Goal: Task Accomplishment & Management: Manage account settings

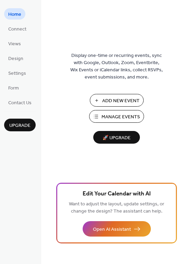
click at [114, 115] on span "Manage Events" at bounding box center [120, 116] width 38 height 7
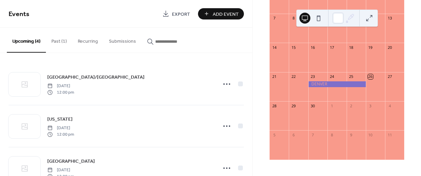
scroll to position [95, 0]
click at [57, 46] on button "Past (1)" at bounding box center [59, 40] width 26 height 24
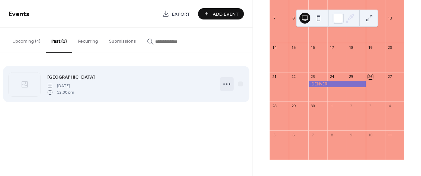
click at [228, 82] on icon at bounding box center [226, 84] width 11 height 11
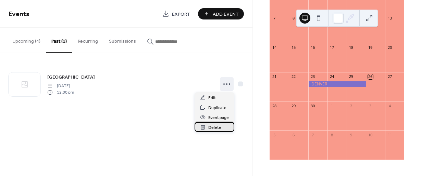
click at [215, 129] on span "Delete" at bounding box center [214, 127] width 13 height 7
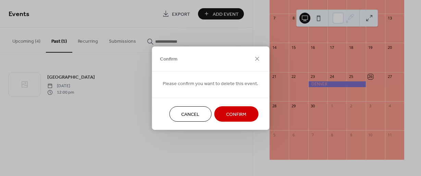
click at [229, 115] on span "Confirm" at bounding box center [236, 114] width 20 height 7
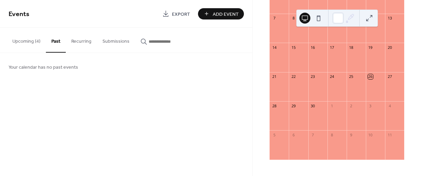
click at [30, 38] on button "Upcoming (4)" at bounding box center [26, 40] width 39 height 24
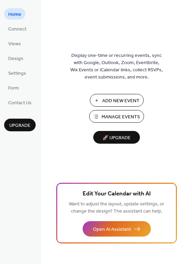
click at [124, 101] on span "Add New Event" at bounding box center [120, 100] width 37 height 7
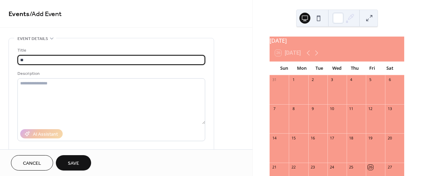
type input "*"
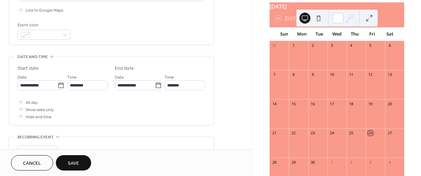
scroll to position [171, 0]
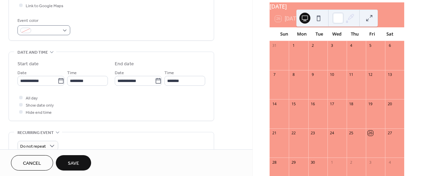
type input "**********"
click at [54, 31] on span at bounding box center [46, 30] width 25 height 7
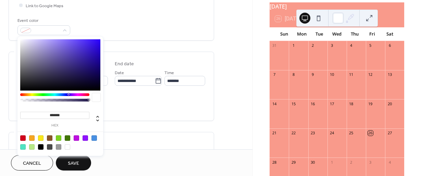
click at [76, 138] on div at bounding box center [76, 138] width 5 height 5
type input "*******"
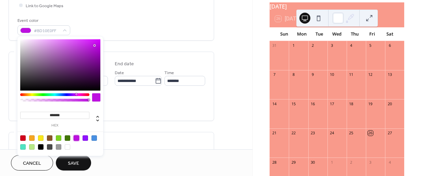
click at [76, 164] on span "Save" at bounding box center [73, 163] width 11 height 7
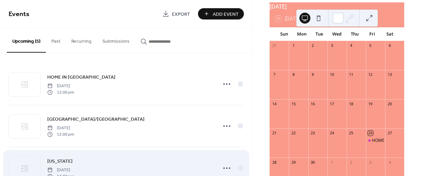
scroll to position [103, 0]
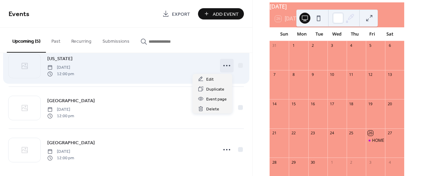
click at [223, 67] on icon at bounding box center [226, 65] width 11 height 11
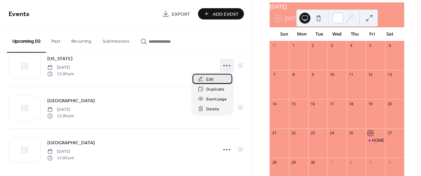
click at [215, 80] on div "Edit" at bounding box center [213, 79] width 40 height 10
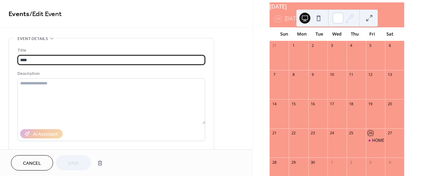
scroll to position [103, 0]
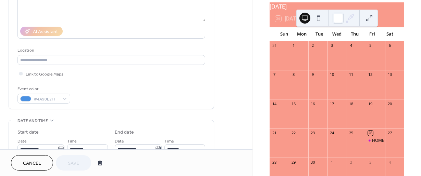
click at [19, 162] on button "Cancel" at bounding box center [32, 163] width 42 height 15
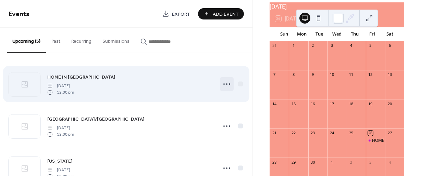
click at [224, 85] on icon at bounding box center [226, 84] width 11 height 11
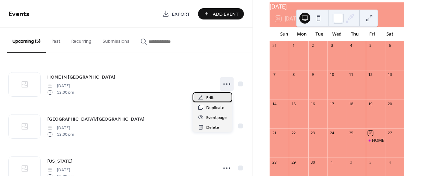
click at [220, 100] on div "Edit" at bounding box center [213, 98] width 40 height 10
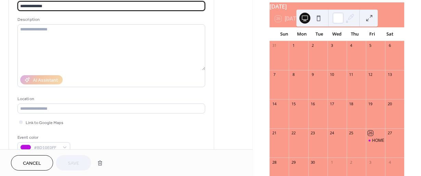
scroll to position [137, 0]
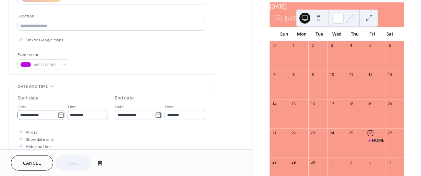
click at [61, 117] on icon at bounding box center [61, 115] width 7 height 7
click at [58, 117] on input "**********" at bounding box center [37, 115] width 40 height 10
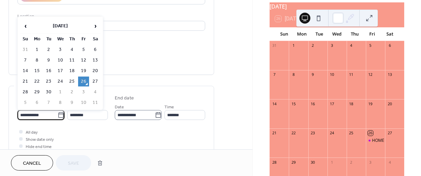
click at [155, 117] on icon at bounding box center [158, 115] width 7 height 7
click at [155, 117] on input "**********" at bounding box center [135, 115] width 40 height 10
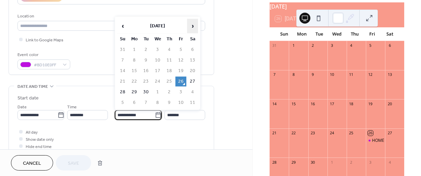
click at [190, 22] on span "›" at bounding box center [192, 26] width 10 height 14
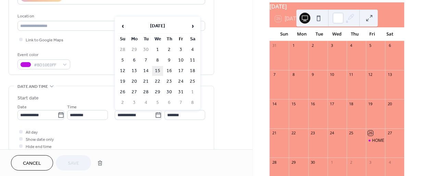
click at [158, 71] on td "15" at bounding box center [157, 71] width 11 height 10
type input "**********"
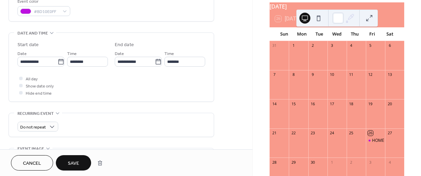
scroll to position [206, 0]
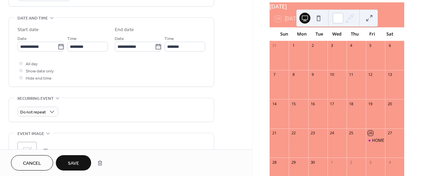
click at [71, 164] on span "Save" at bounding box center [73, 163] width 11 height 7
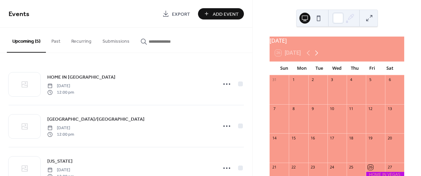
click at [317, 57] on icon at bounding box center [317, 53] width 8 height 8
